Goal: Find specific page/section: Find specific page/section

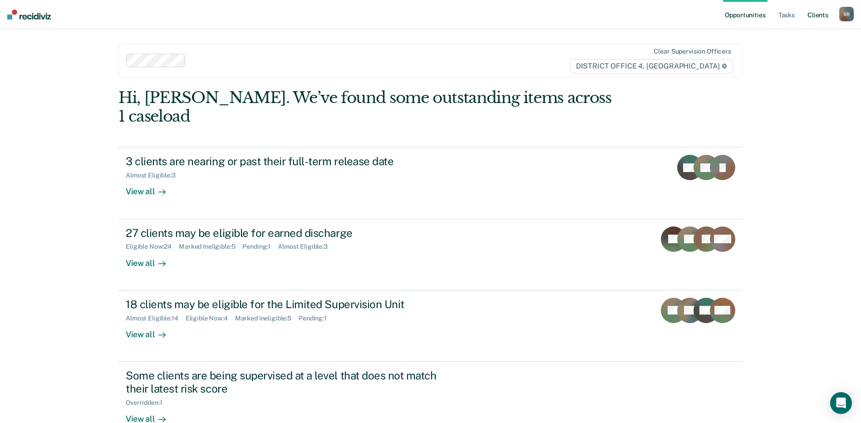
click at [813, 15] on link "Client s" at bounding box center [818, 14] width 25 height 29
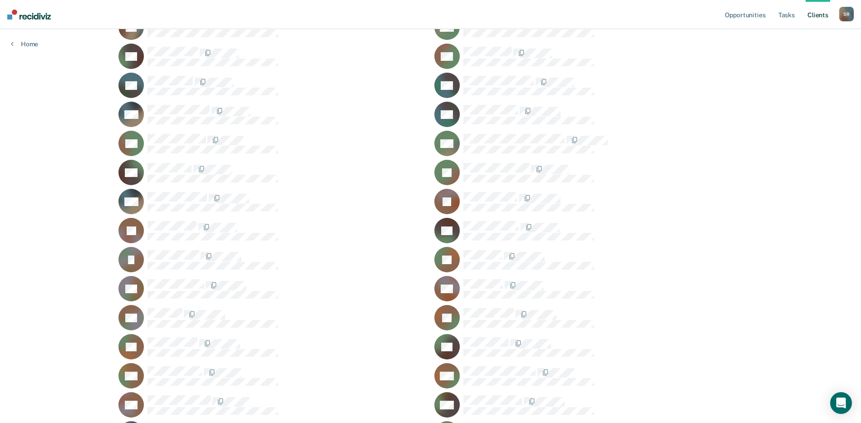
scroll to position [545, 0]
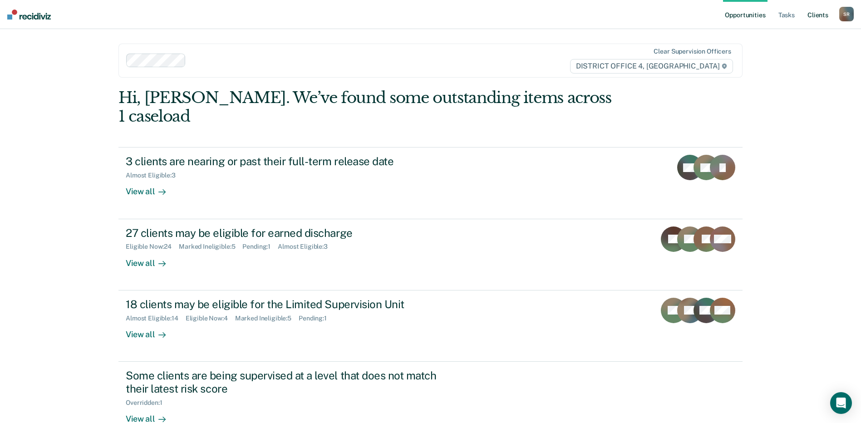
click at [818, 18] on link "Client s" at bounding box center [818, 14] width 25 height 29
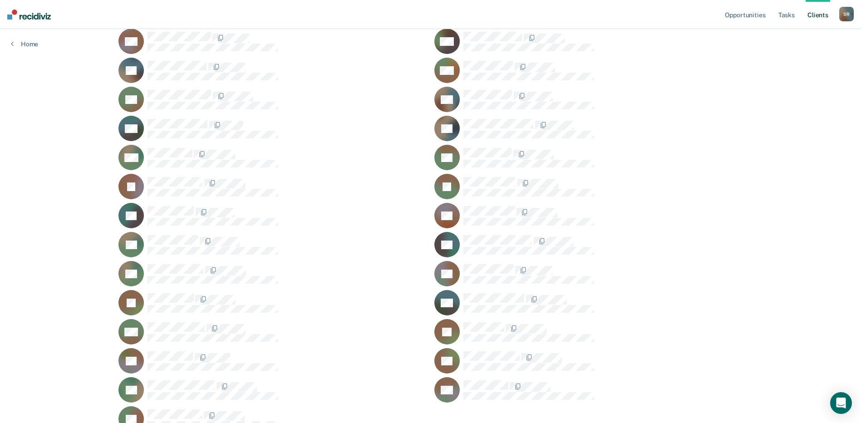
scroll to position [861, 0]
